Goal: Task Accomplishment & Management: Complete application form

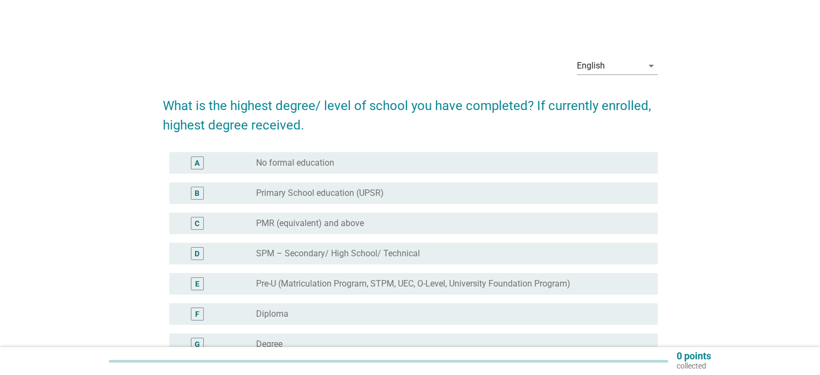
scroll to position [112, 0]
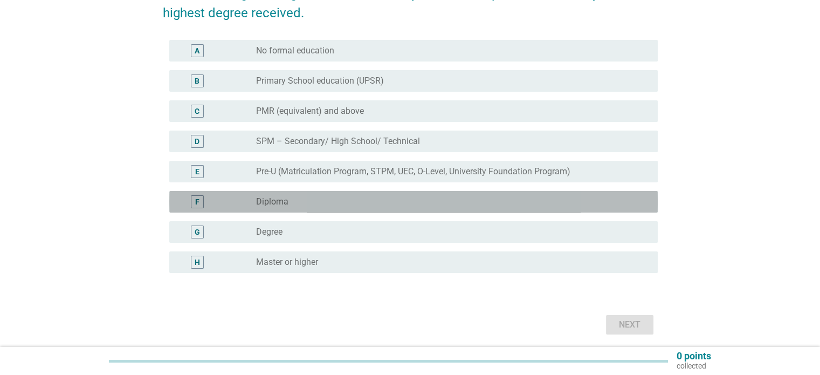
click at [336, 205] on div "radio_button_unchecked Diploma" at bounding box center [448, 201] width 384 height 11
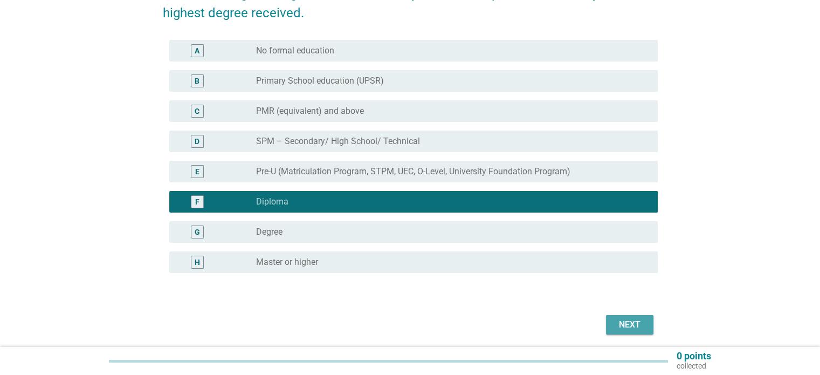
click at [626, 321] on div "Next" at bounding box center [629, 324] width 30 height 13
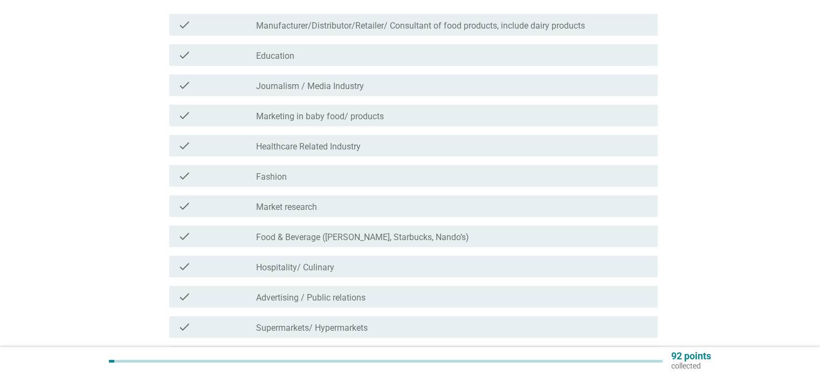
scroll to position [285, 0]
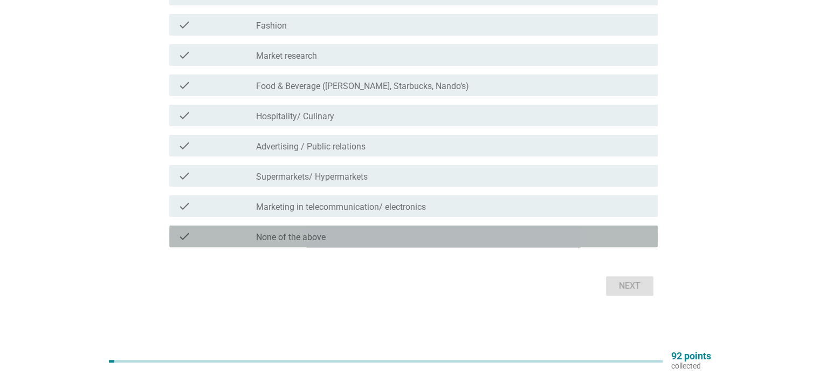
click at [348, 227] on div "check check_box_outline_blank None of the above" at bounding box center [413, 236] width 488 height 22
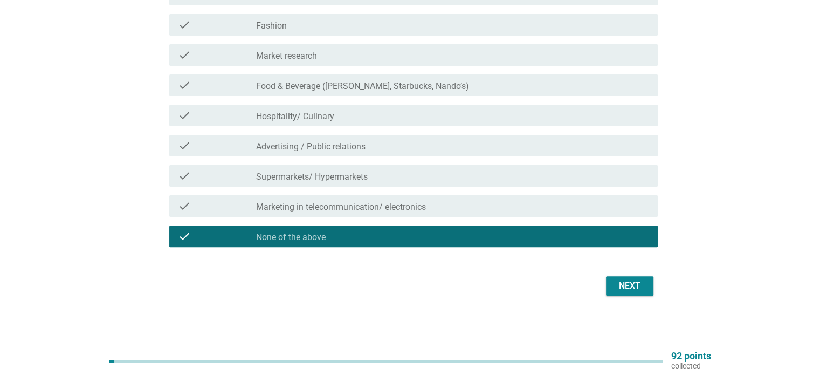
click at [627, 281] on div "Next" at bounding box center [629, 285] width 30 height 13
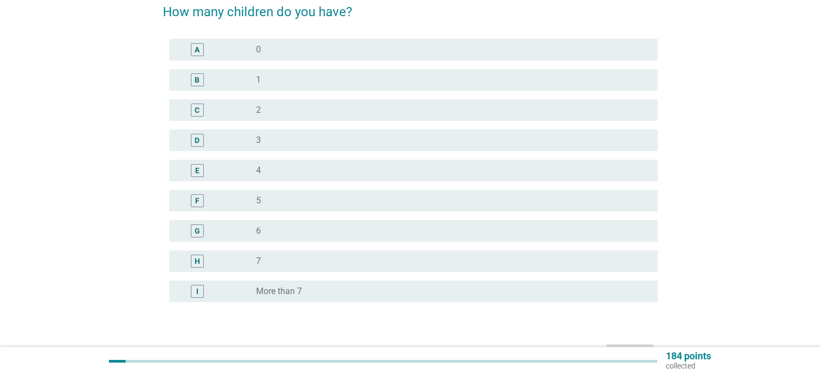
scroll to position [97, 0]
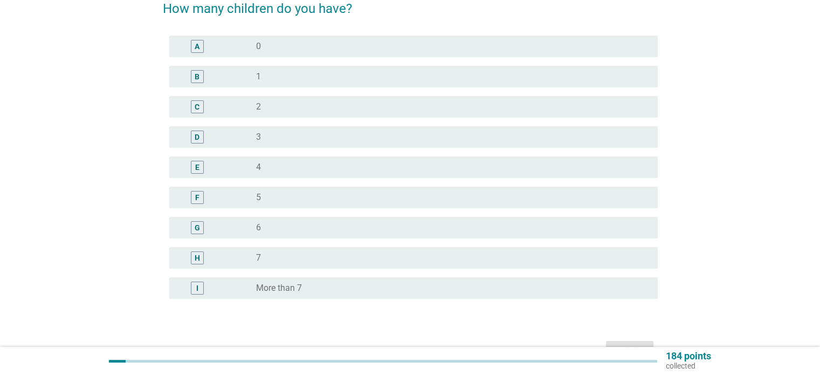
click at [246, 99] on div "C radio_button_unchecked 2" at bounding box center [413, 107] width 488 height 22
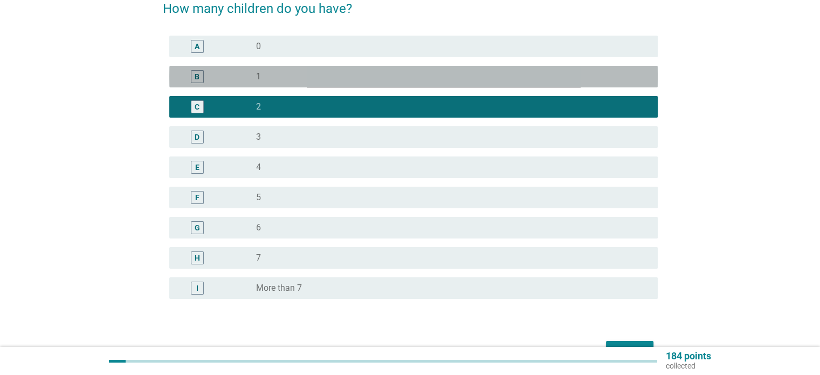
click at [252, 81] on div "B" at bounding box center [217, 76] width 79 height 13
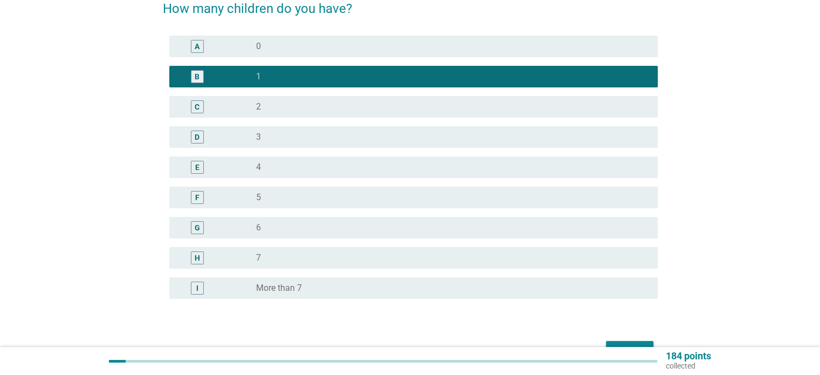
click at [345, 65] on div "B radio_button_checked 1" at bounding box center [410, 76] width 495 height 30
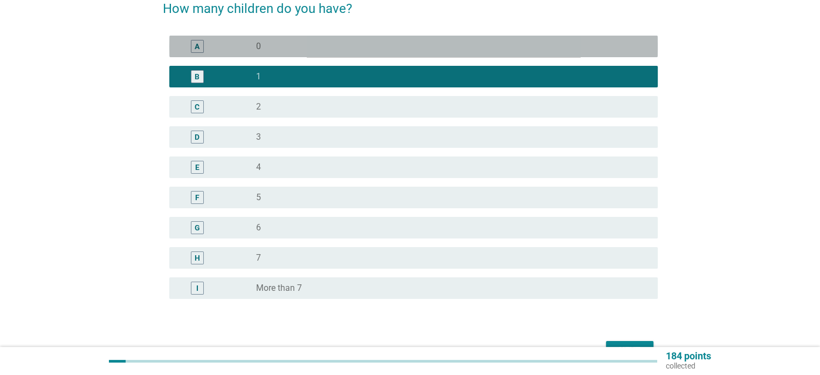
click at [341, 50] on div "radio_button_unchecked 0" at bounding box center [448, 46] width 384 height 11
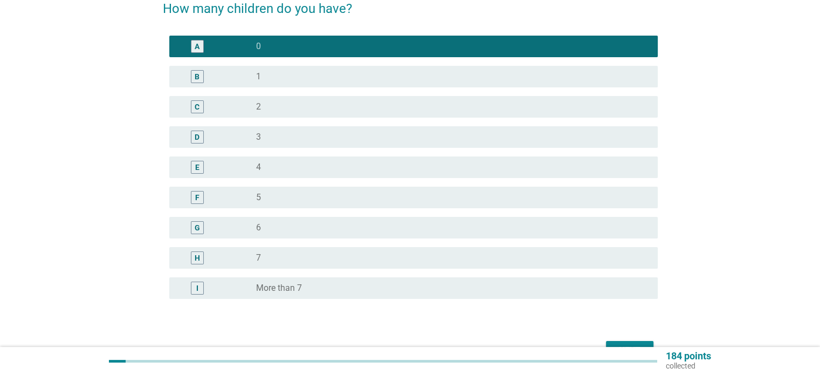
scroll to position [162, 0]
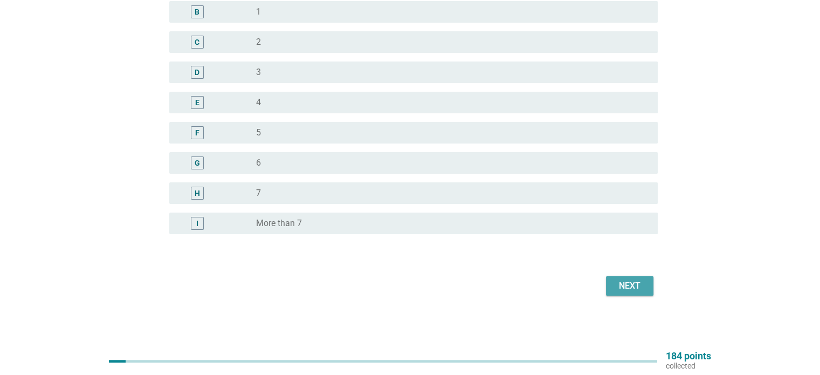
click at [626, 285] on div "Next" at bounding box center [629, 285] width 30 height 13
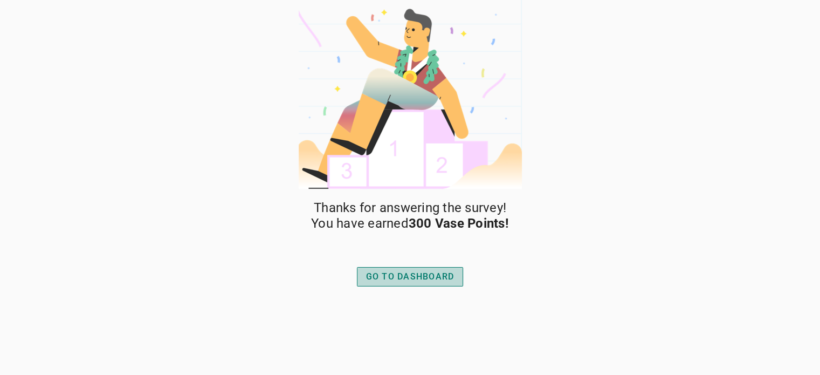
click at [397, 271] on div "GO TO DASHBOARD" at bounding box center [410, 276] width 88 height 13
